Goal: Check status

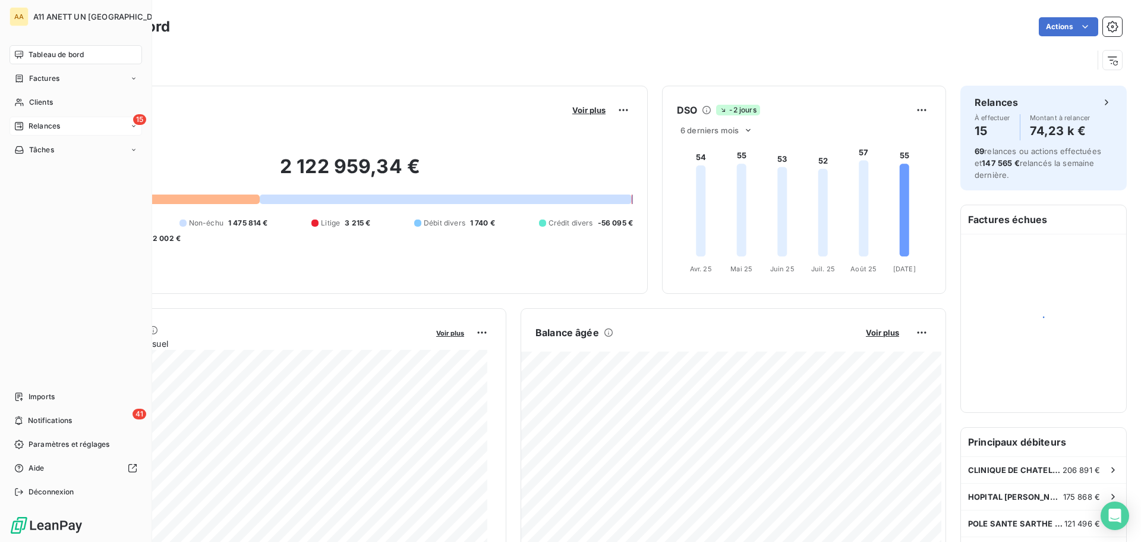
click at [35, 124] on span "Relances" at bounding box center [45, 126] width 32 height 11
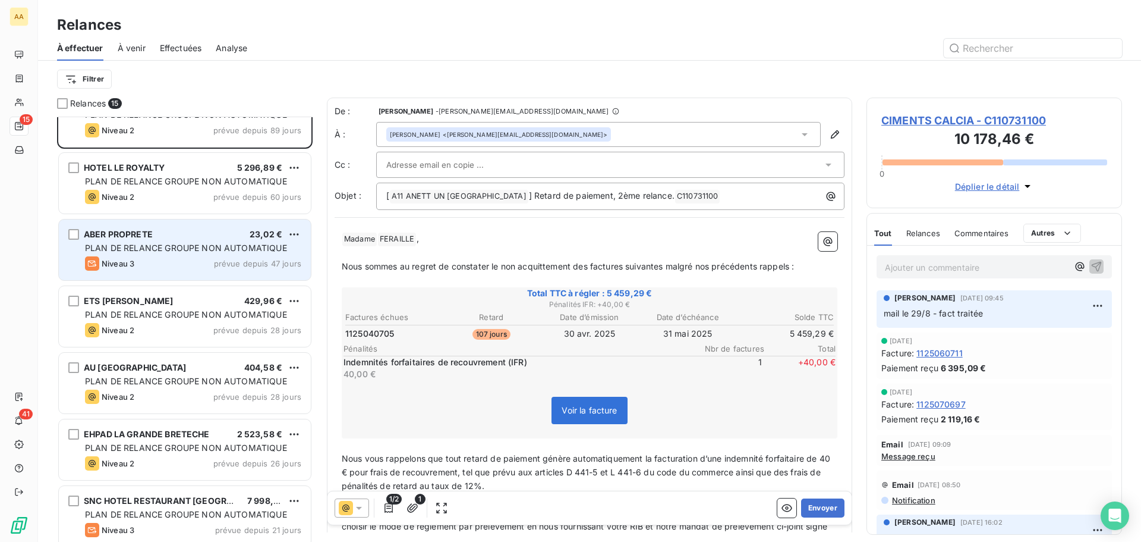
scroll to position [60, 0]
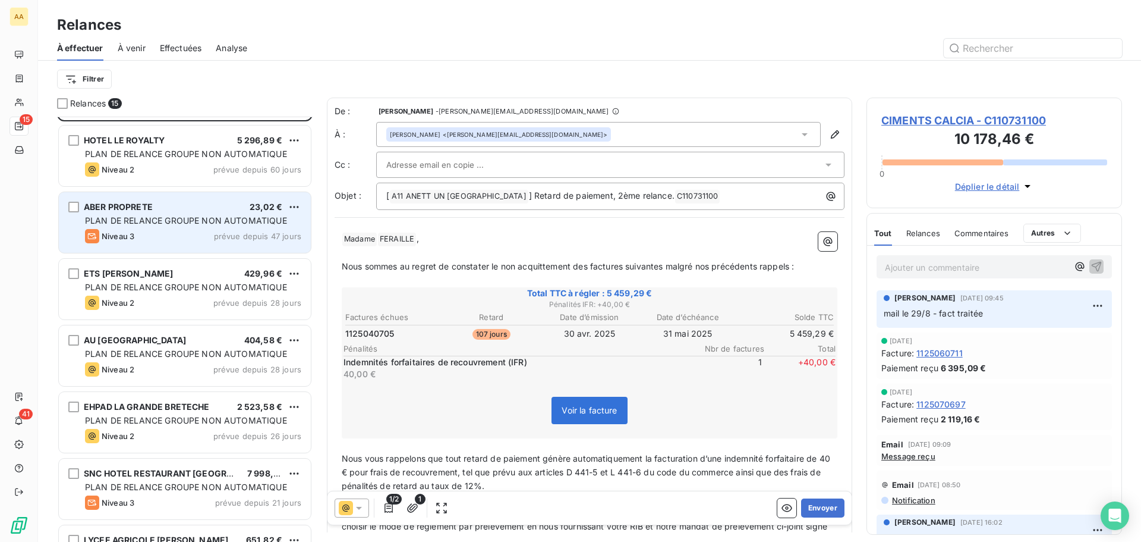
click at [213, 224] on span "PLAN DE RELANCE GROUPE NON AUTOMATIQUE" at bounding box center [186, 220] width 202 height 10
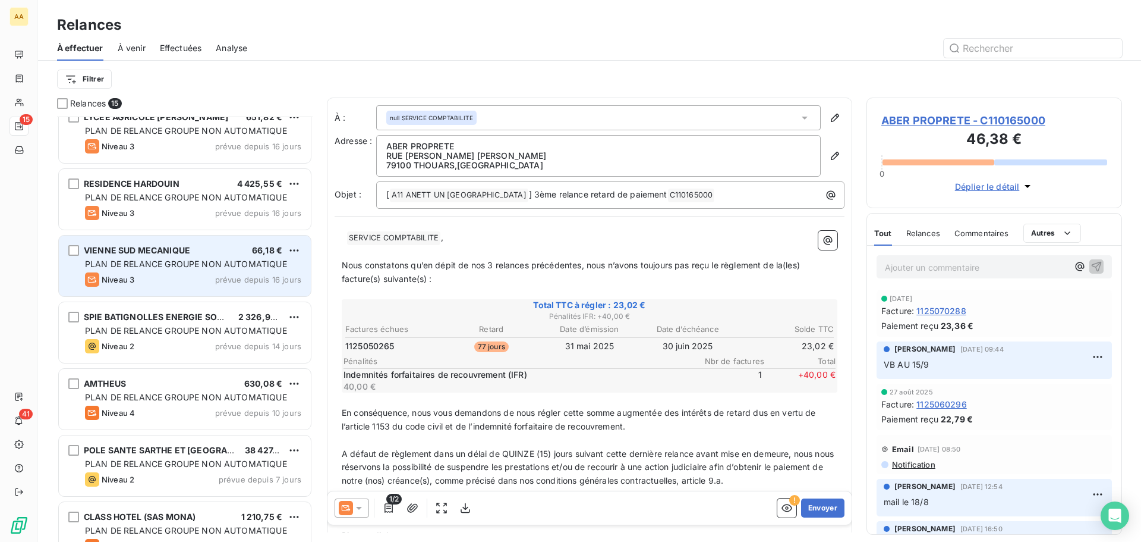
scroll to position [536, 0]
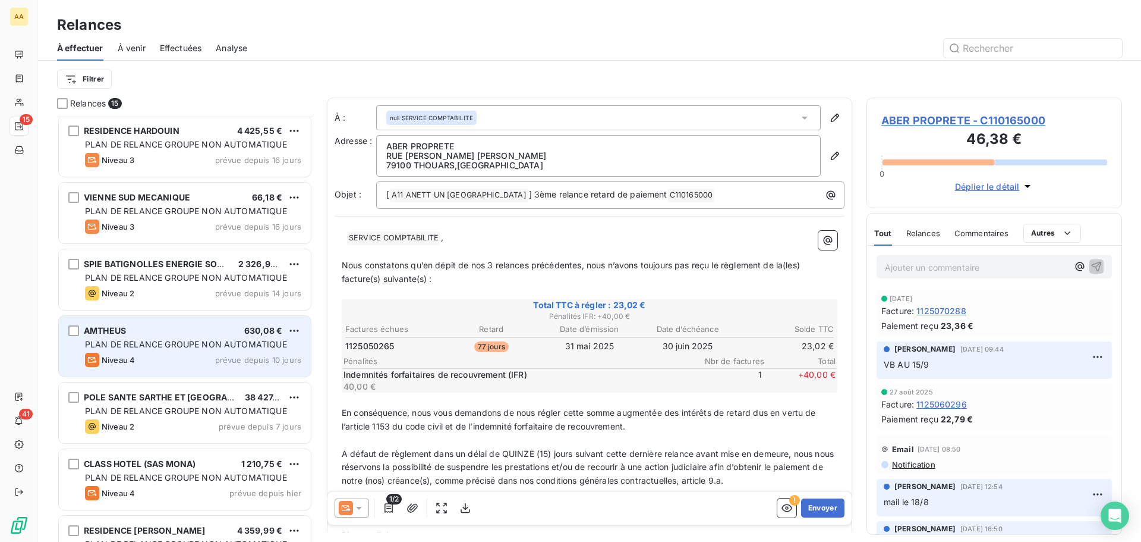
click at [211, 355] on div "Niveau 4 prévue depuis 10 jours" at bounding box center [193, 360] width 216 height 14
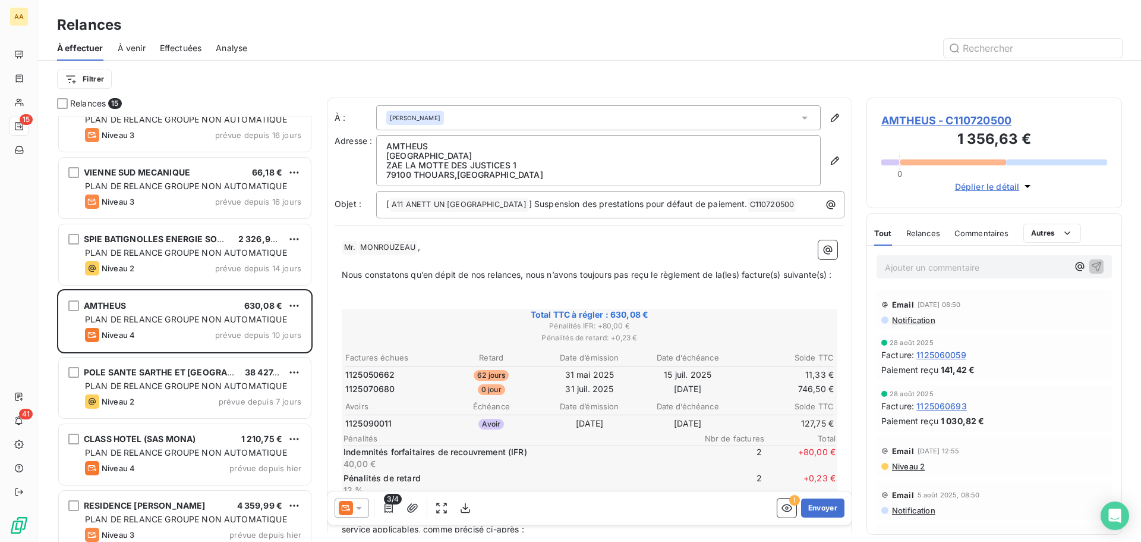
scroll to position [574, 0]
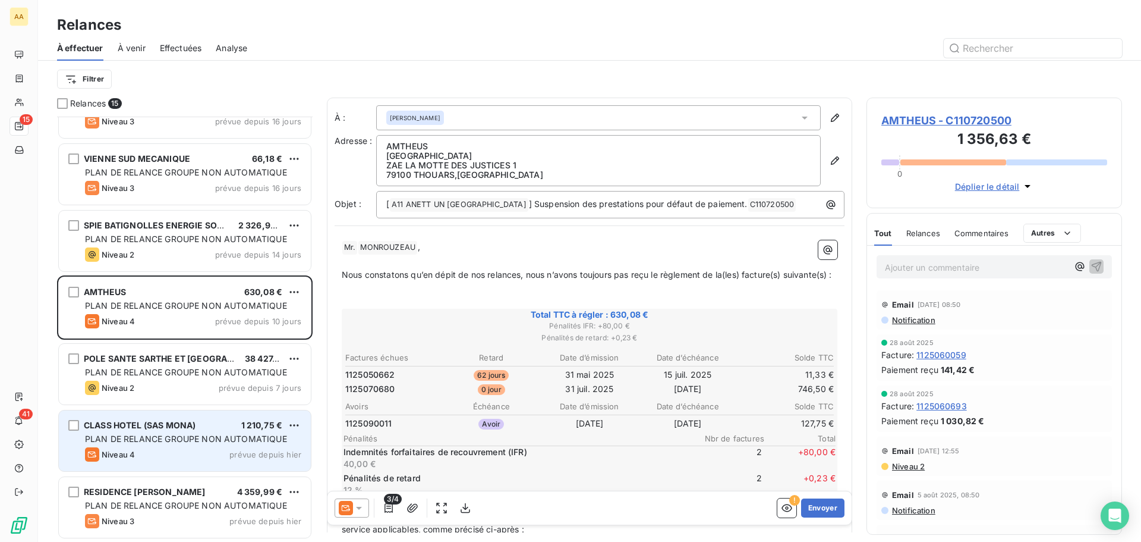
click at [200, 442] on span "PLAN DE RELANCE GROUPE NON AUTOMATIQUE" at bounding box center [186, 438] width 202 height 10
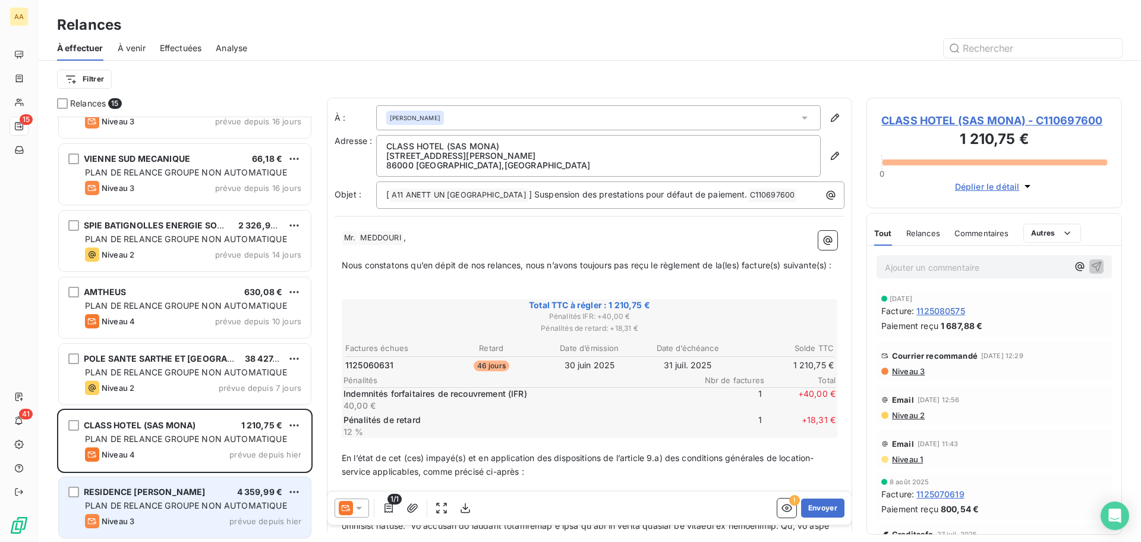
click at [229, 510] on div "PLAN DE RELANCE GROUPE NON AUTOMATIQUE" at bounding box center [193, 505] width 216 height 12
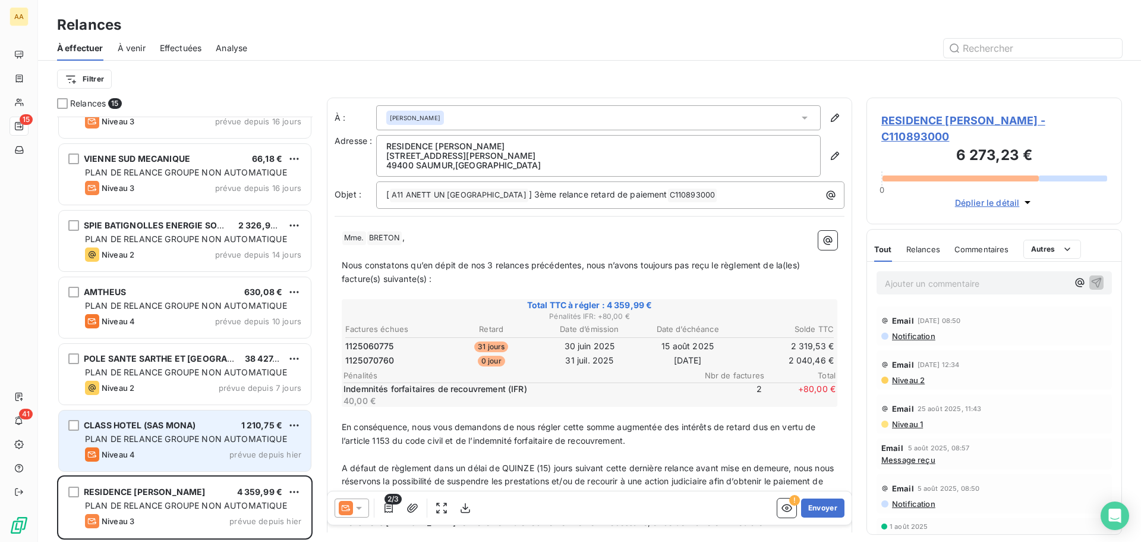
click at [198, 432] on div "CLASS HOTEL (SAS MONA) 1 210,75 € PLAN DE RELANCE GROUPE NON AUTOMATIQUE Niveau…" at bounding box center [185, 440] width 252 height 61
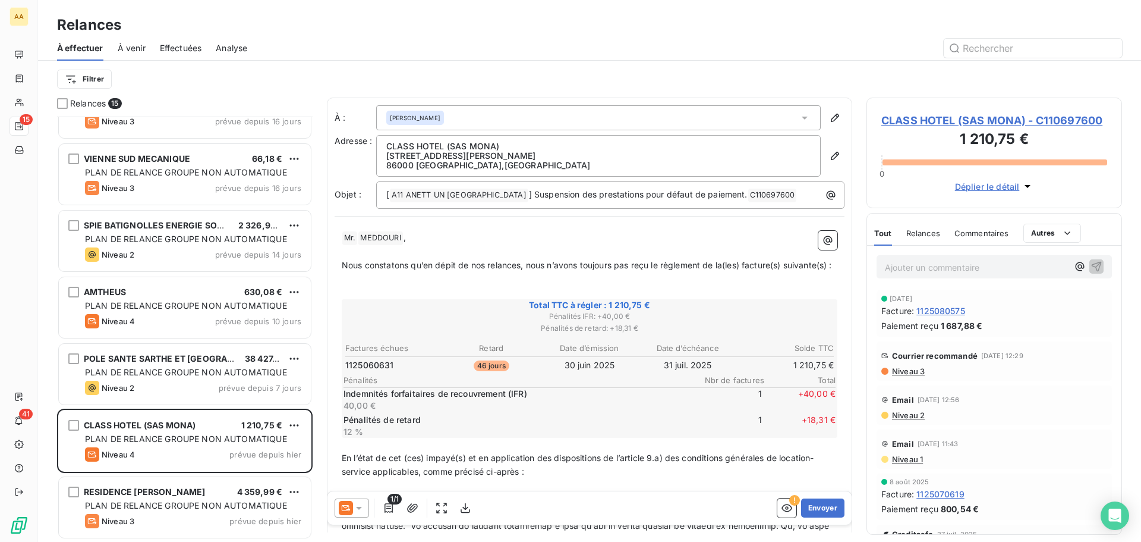
click at [734, 90] on div "Filtrer" at bounding box center [589, 79] width 1065 height 37
click at [406, 115] on span "[PERSON_NAME]" at bounding box center [415, 118] width 51 height 8
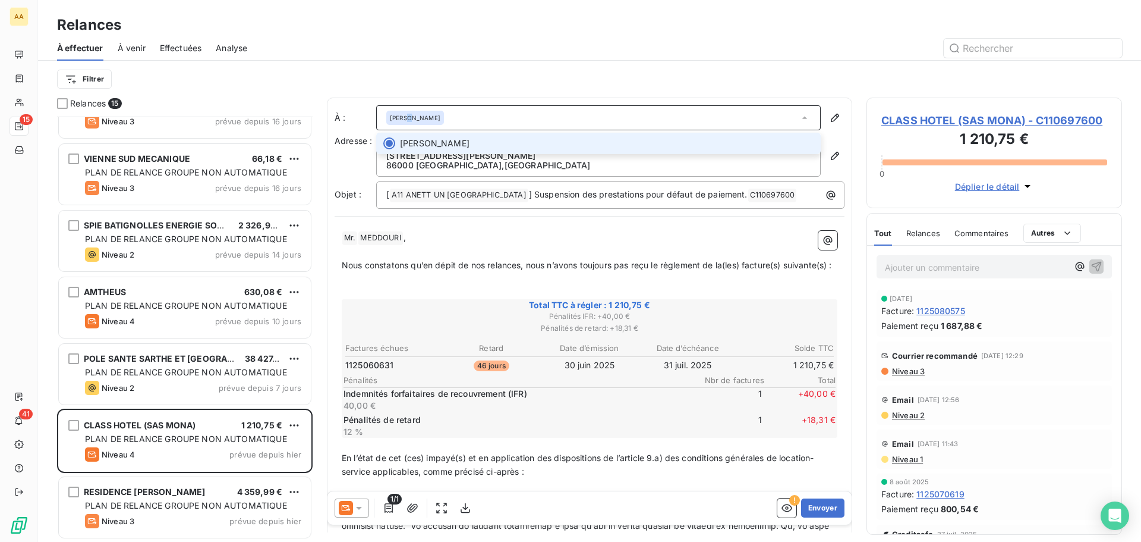
click at [406, 115] on span "[PERSON_NAME]" at bounding box center [415, 118] width 51 height 8
